Goal: Information Seeking & Learning: Learn about a topic

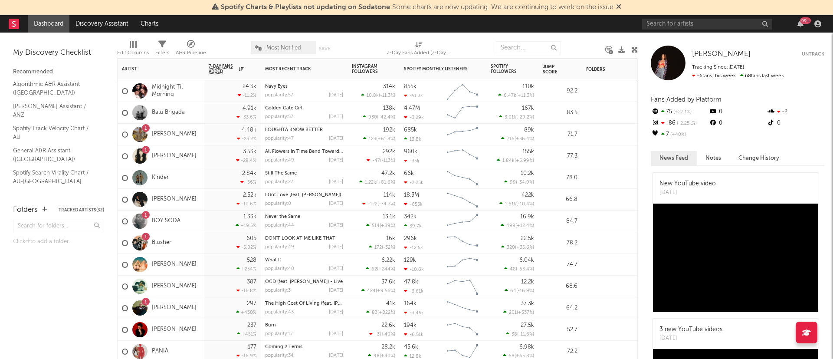
click at [209, 269] on div "528 +254 %" at bounding box center [233, 264] width 48 height 21
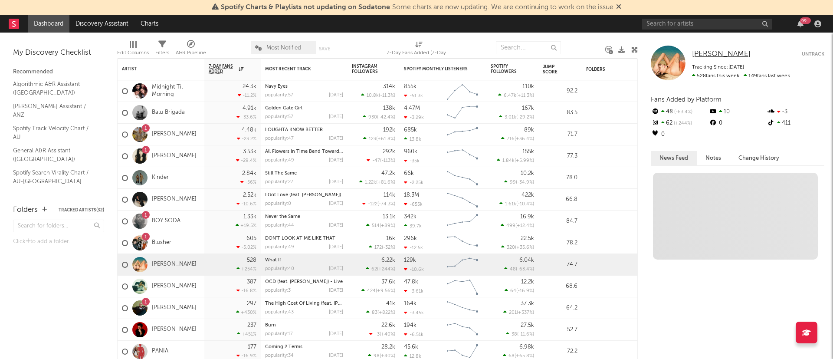
click at [701, 50] on span "[PERSON_NAME]" at bounding box center [721, 53] width 59 height 7
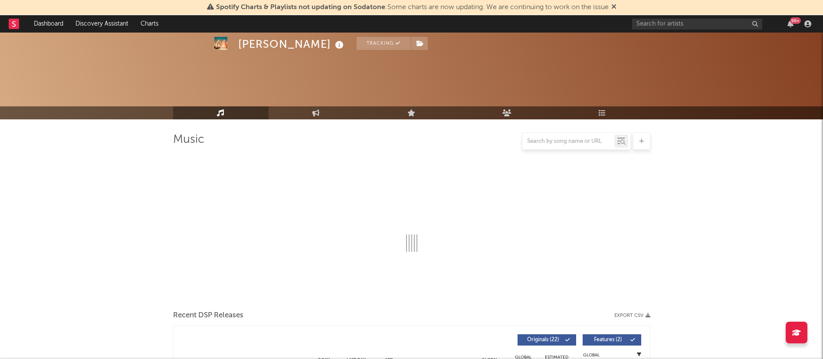
select select "6m"
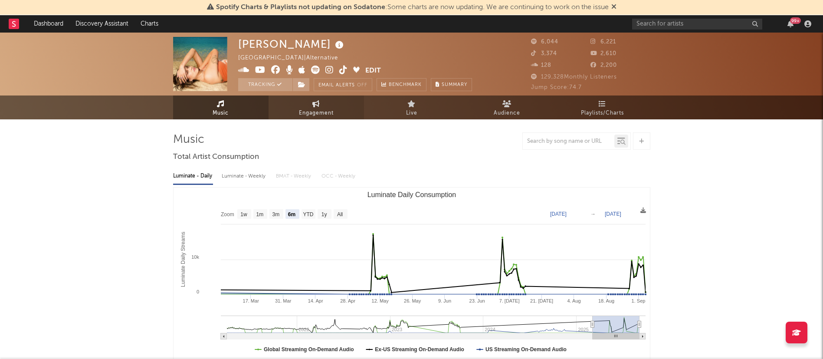
click at [308, 109] on span "Engagement" at bounding box center [316, 113] width 35 height 10
select select "1w"
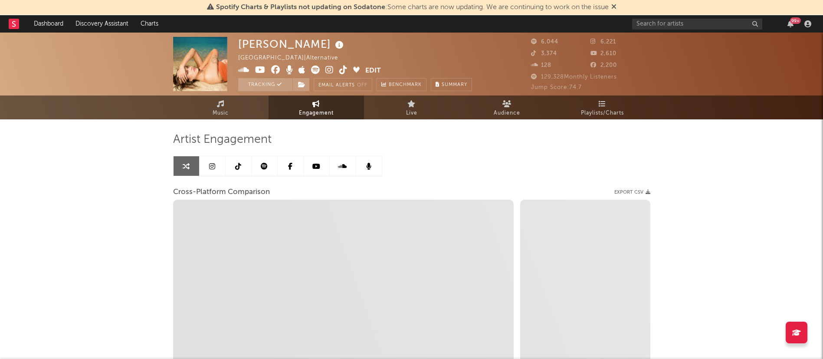
select select "1m"
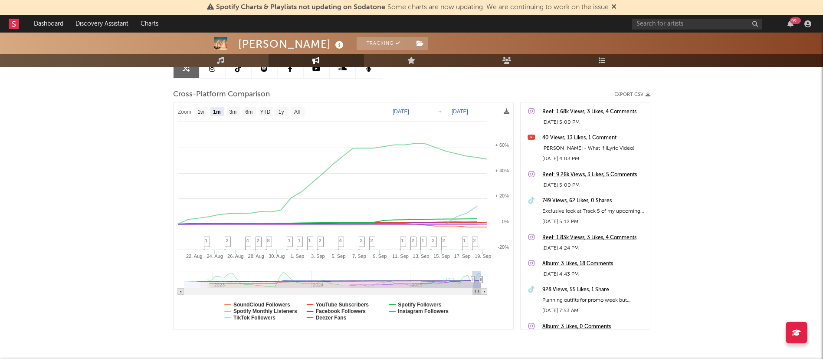
scroll to position [99, 0]
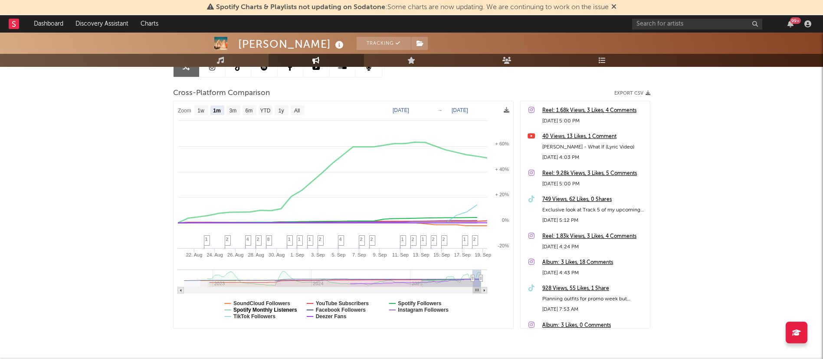
click at [276, 309] on text "Spotify Monthly Listeners" at bounding box center [265, 310] width 64 height 6
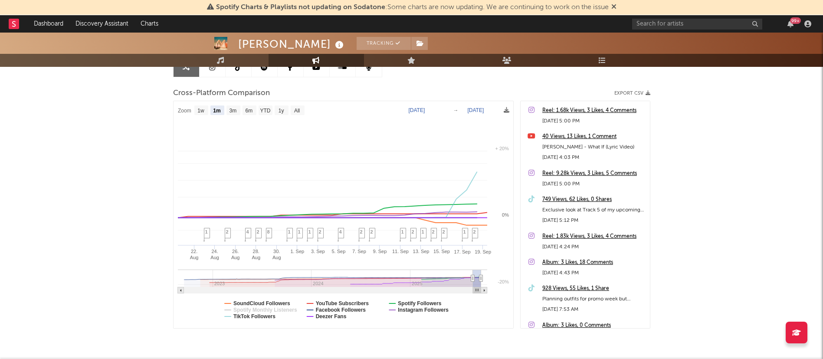
select select "1m"
